Goal: Find specific page/section: Find specific page/section

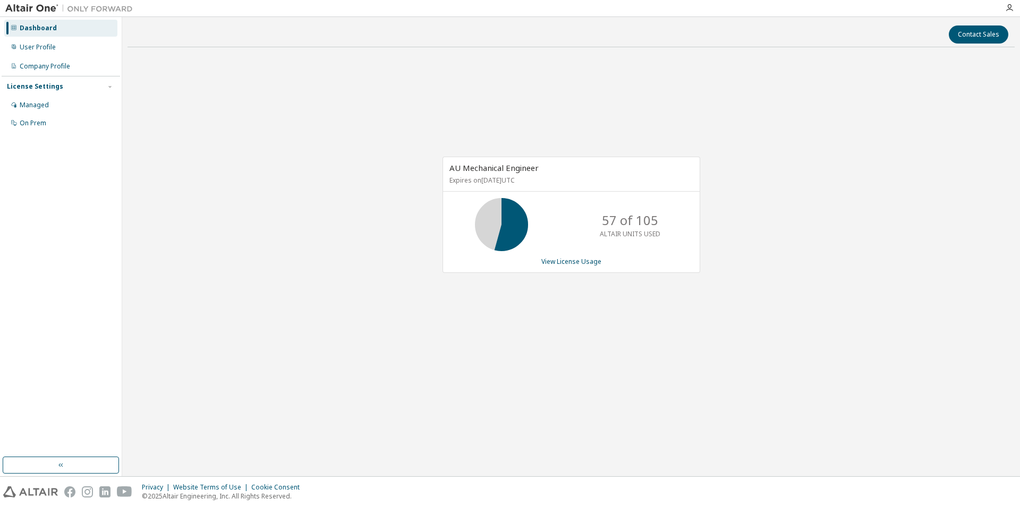
click at [324, 181] on div "AU Mechanical Engineer Expires on [DATE] UTC 57 of 105 ALTAIR UNITS USED View L…" at bounding box center [570, 221] width 887 height 330
click at [730, 330] on div "AU Mechanical Engineer Expires on [DATE] UTC 57 of 105 ALTAIR UNITS USED View L…" at bounding box center [570, 221] width 887 height 330
